Goal: Task Accomplishment & Management: Use online tool/utility

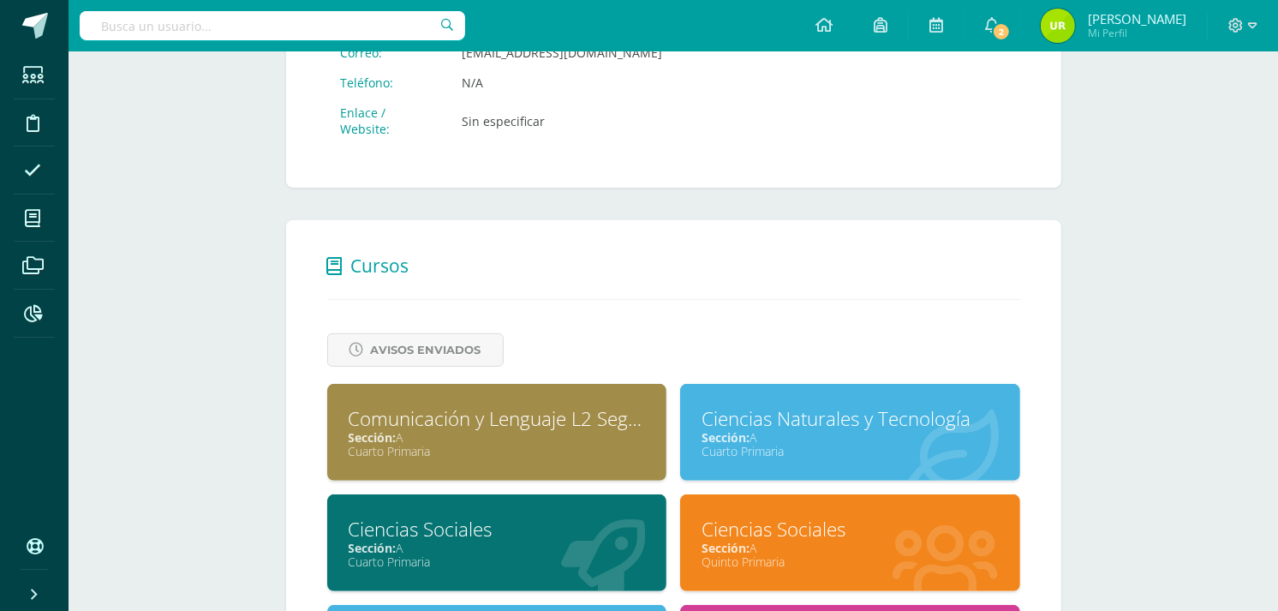
scroll to position [519, 0]
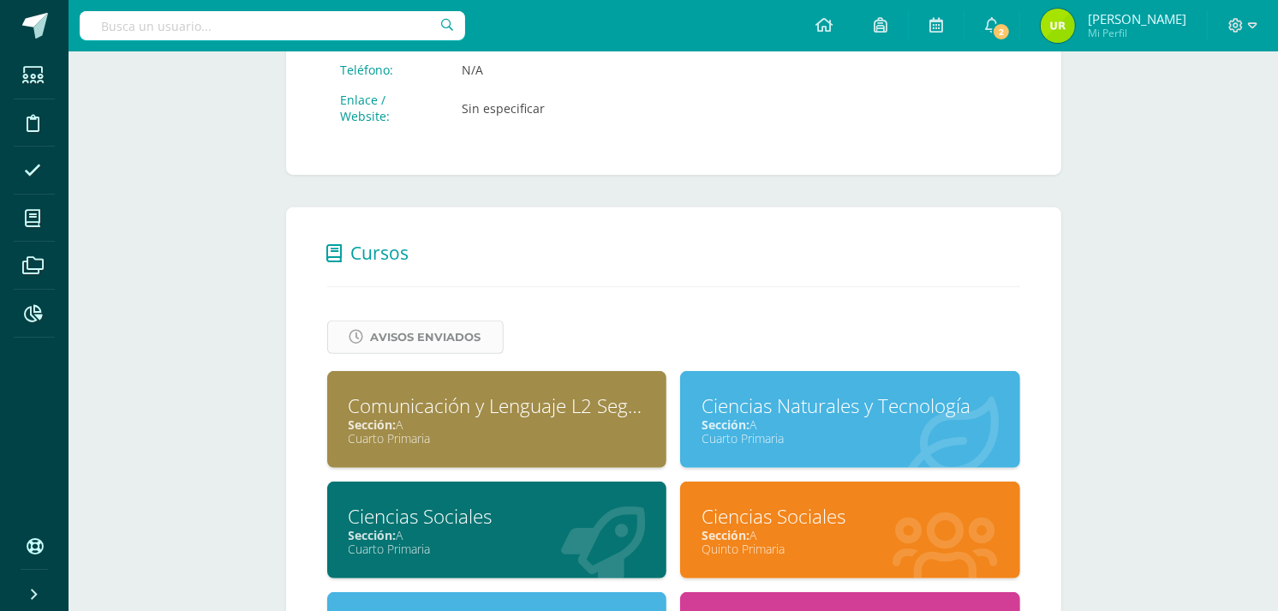
click at [431, 332] on span "Avisos Enviados" at bounding box center [426, 337] width 111 height 32
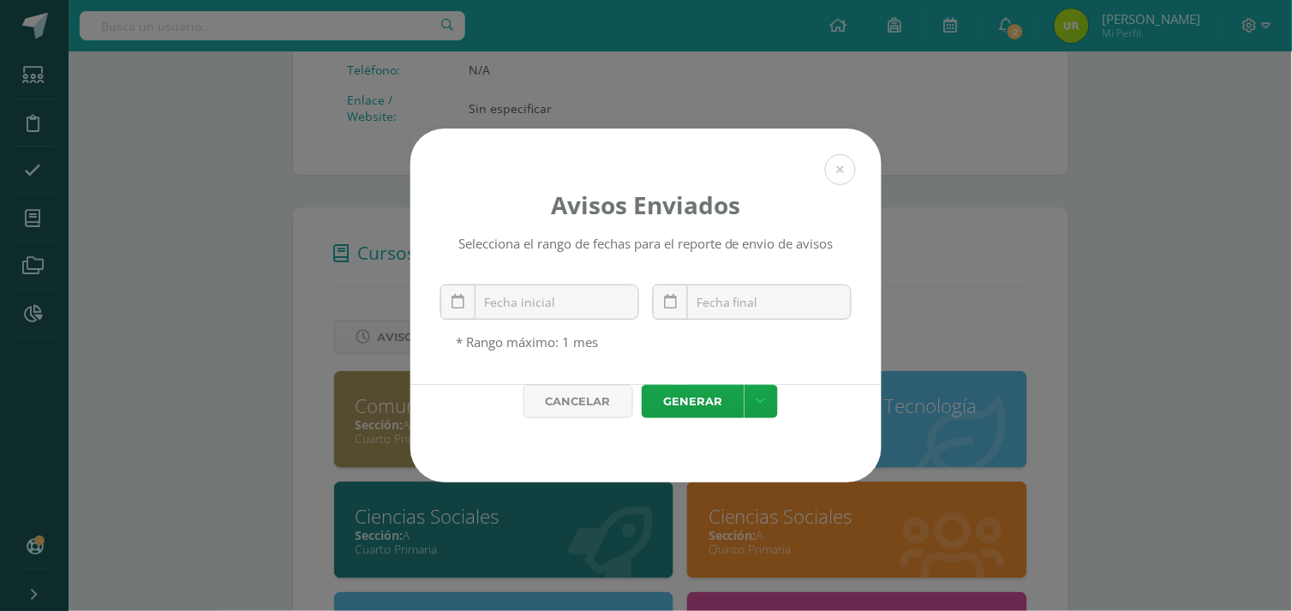
click at [958, 210] on div "Avisos Enviados Selecciona el rango de fechas para el reporte de envio de aviso…" at bounding box center [646, 306] width 1278 height 354
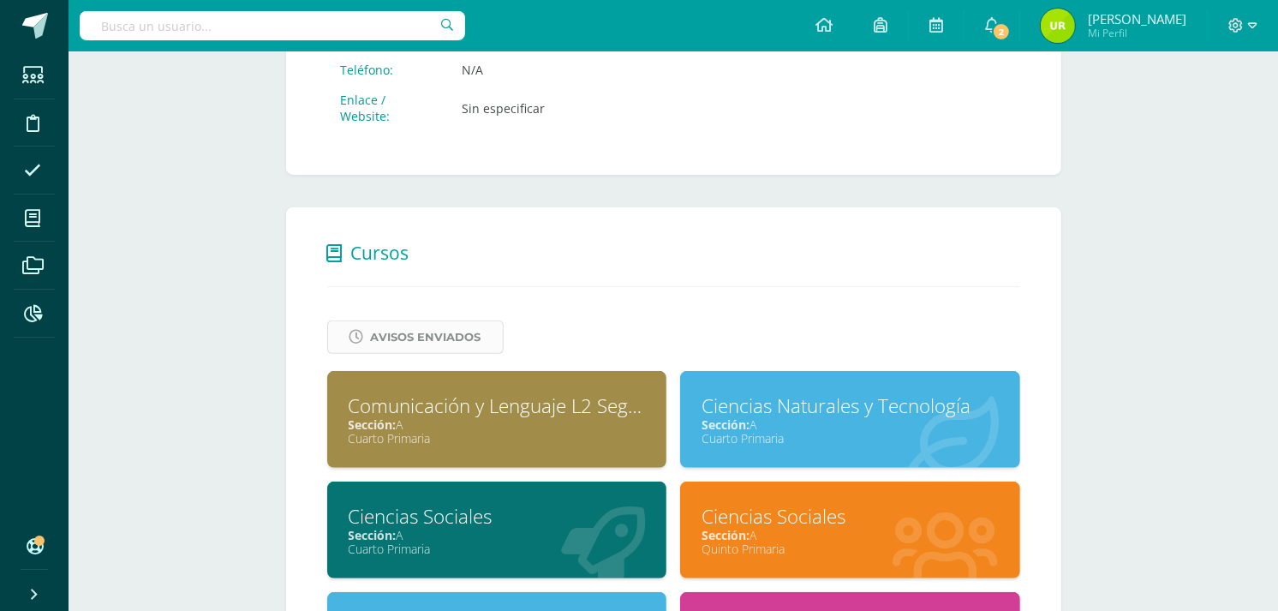
click at [440, 332] on span "Avisos Enviados" at bounding box center [426, 337] width 111 height 32
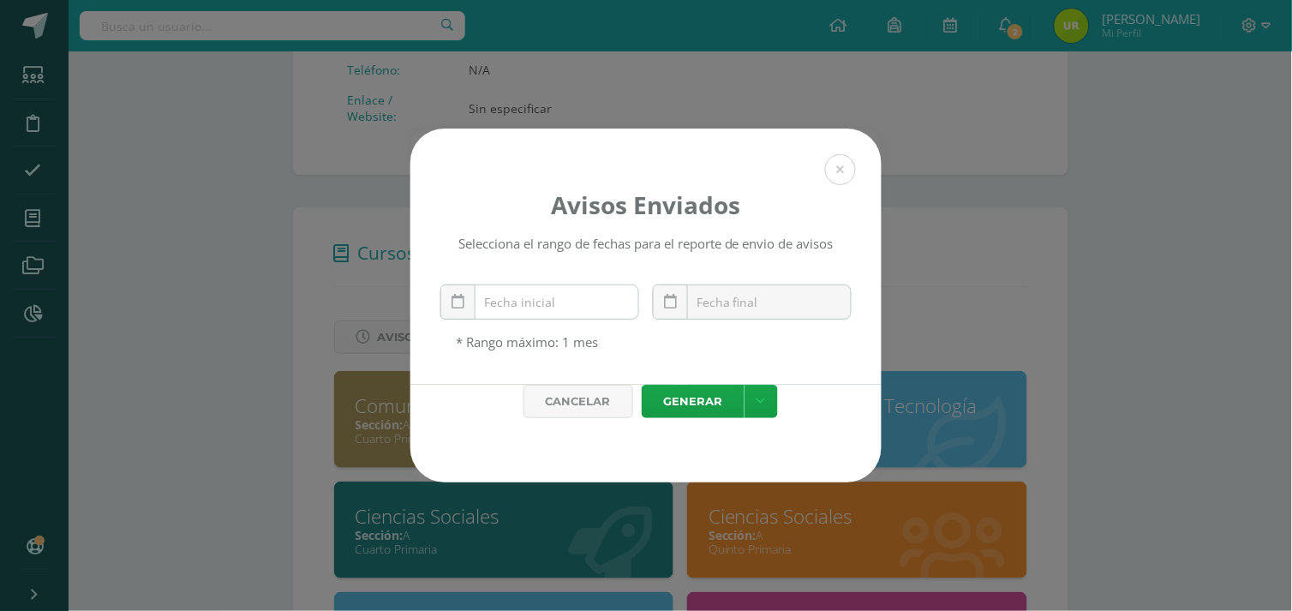
click at [560, 310] on div "[DATE] Mo Tu We Th Fr Sa Su 1 2 3 4 5 6 7 8 9 10 11 12 13 14 15 16 17 18 19 20 …" at bounding box center [539, 308] width 199 height 49
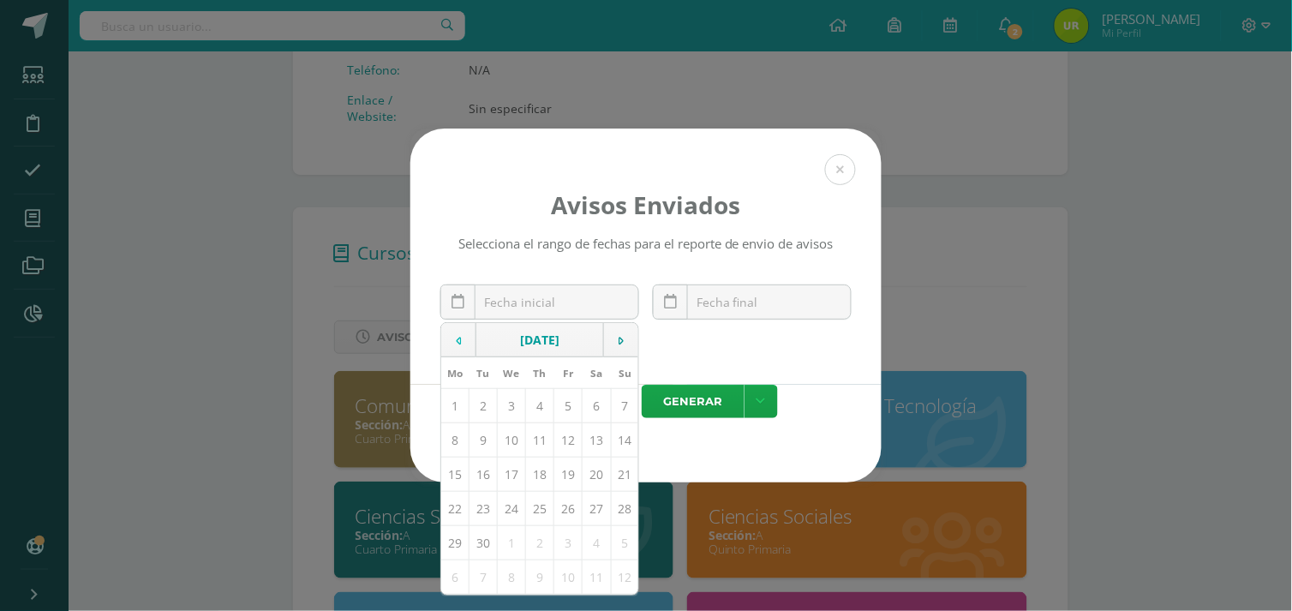
click at [464, 348] on td at bounding box center [458, 340] width 35 height 34
click at [624, 518] on td "24" at bounding box center [625, 509] width 28 height 34
type input "[DATE]"
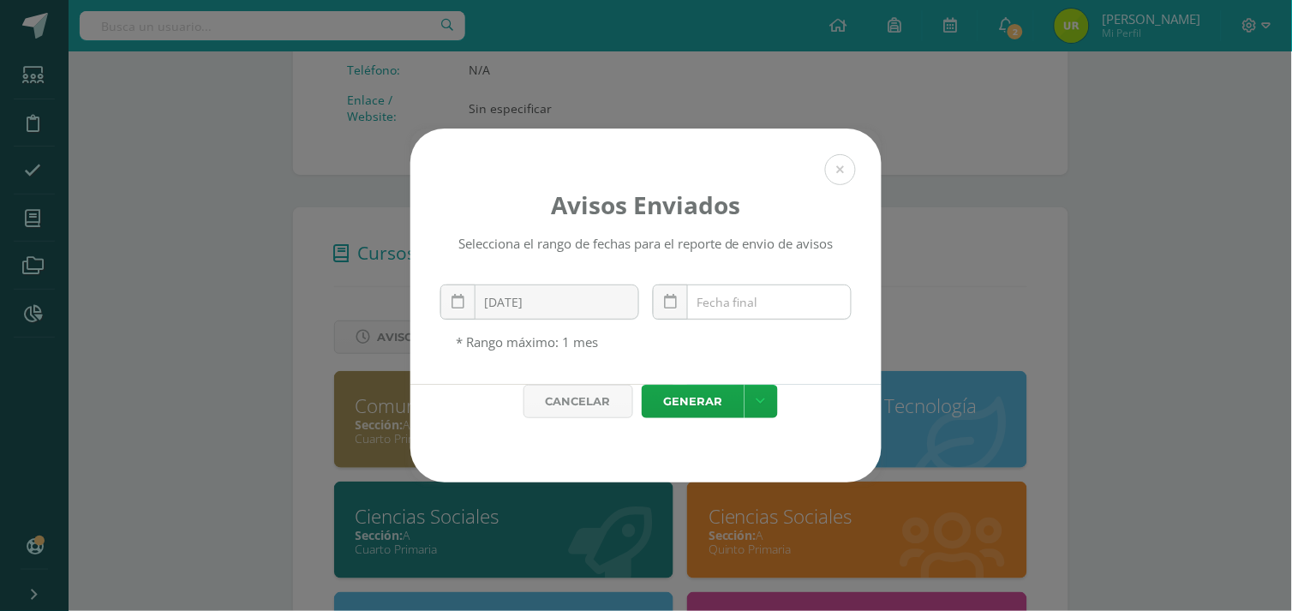
click at [713, 317] on div "[DATE] Mo Tu We Th Fr Sa Su 1 2 3 4 5 6 7 8 9 10 11 12 13 14 15 16 17 18 19 20 …" at bounding box center [752, 308] width 199 height 49
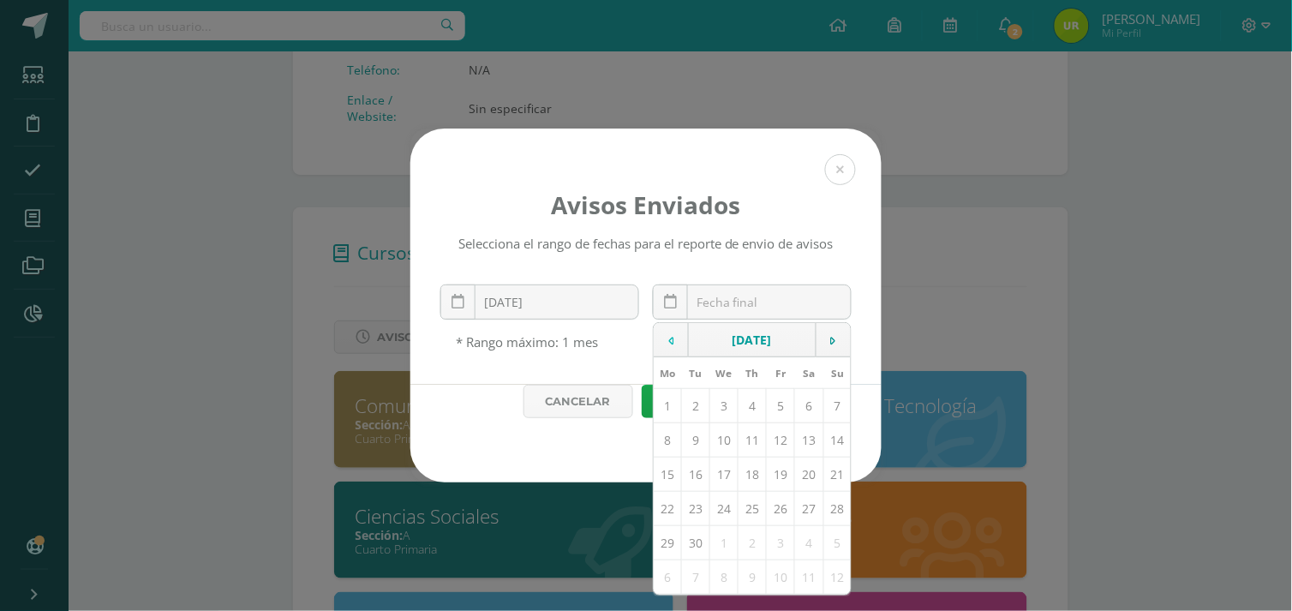
click at [680, 338] on td at bounding box center [671, 340] width 35 height 34
click at [760, 552] on td "28" at bounding box center [753, 543] width 28 height 34
type input "[DATE]"
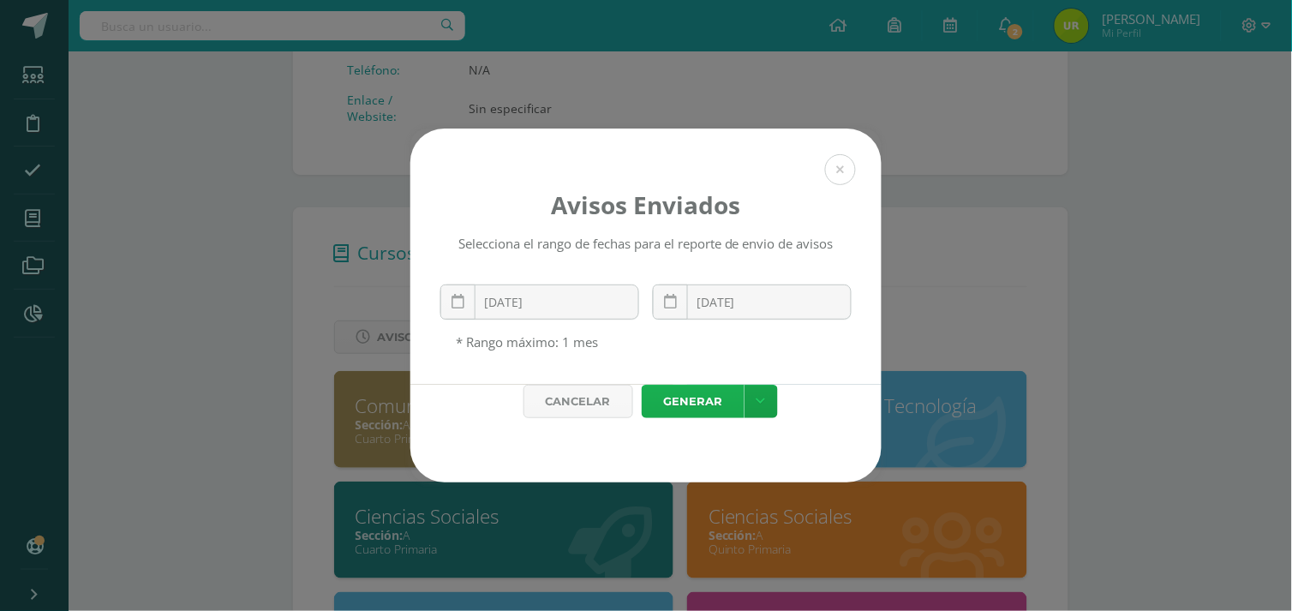
click at [679, 410] on link "Generar" at bounding box center [693, 401] width 103 height 33
